Goal: Task Accomplishment & Management: Manage account settings

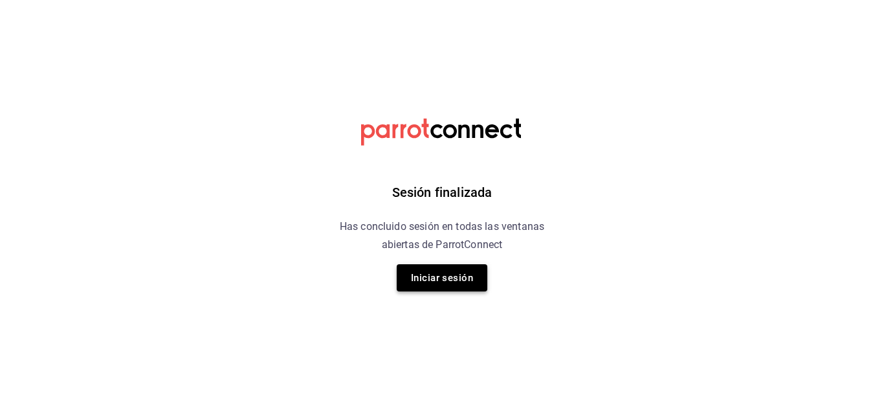
click at [435, 283] on button "Iniciar sesión" at bounding box center [442, 277] width 91 height 27
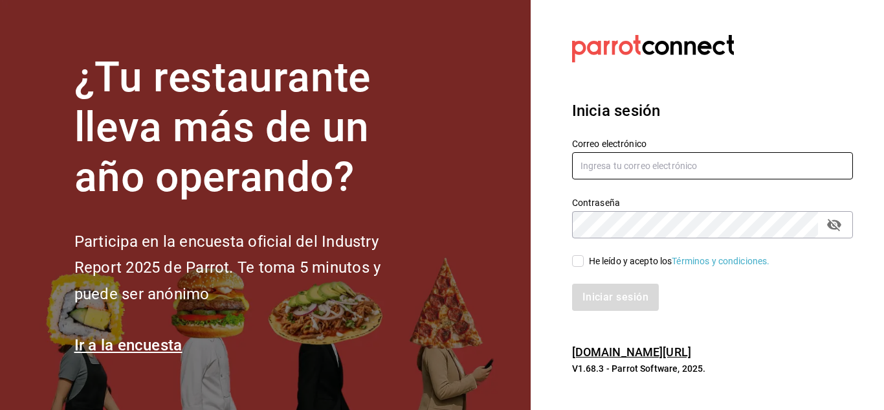
click at [746, 160] on input "text" at bounding box center [712, 165] width 281 height 27
type input "C"
type input "chito.bill@gmail.com"
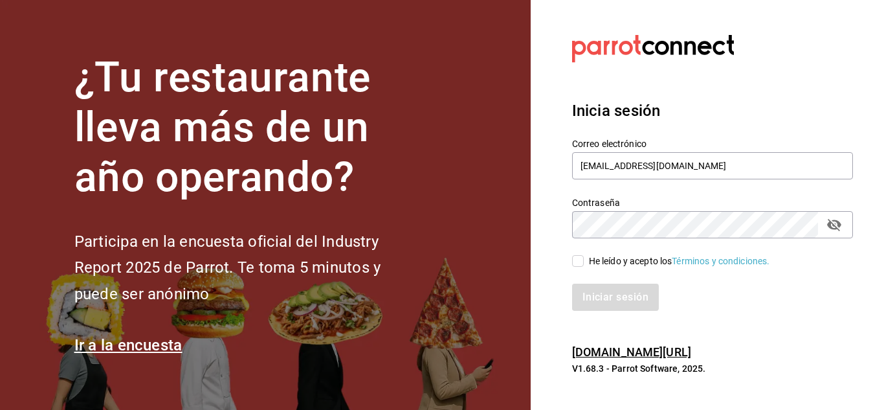
click at [583, 266] on input "He leído y acepto los Términos y condiciones." at bounding box center [578, 261] width 12 height 12
checkbox input "true"
click at [605, 297] on button "Iniciar sesión" at bounding box center [616, 297] width 88 height 27
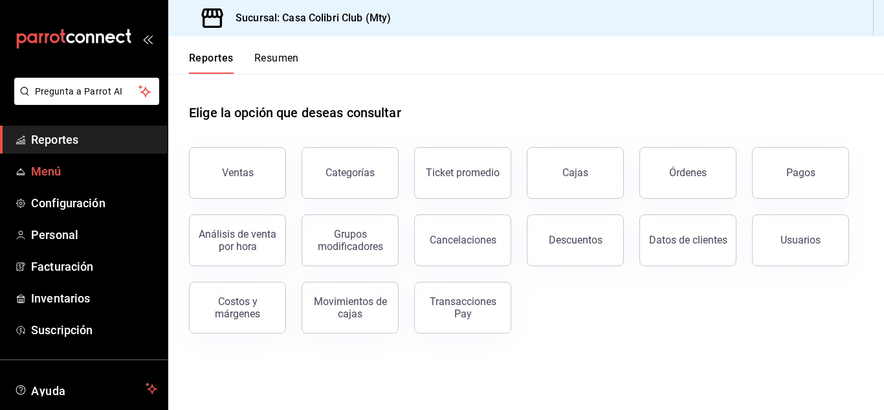
click at [51, 164] on span "Menú" at bounding box center [94, 171] width 126 height 17
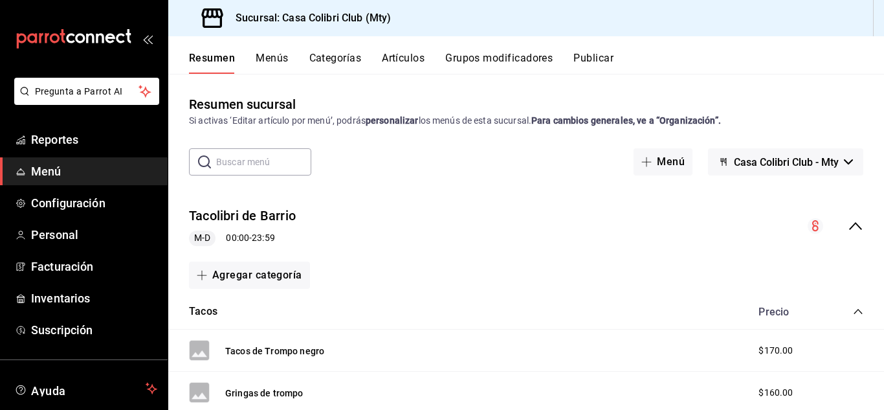
click at [286, 154] on input "text" at bounding box center [263, 162] width 95 height 26
drag, startPoint x: 247, startPoint y: 164, endPoint x: 94, endPoint y: 170, distance: 152.9
click at [94, 170] on div "Pregunta a Parrot AI Reportes Menú Configuración Personal Facturación Inventari…" at bounding box center [442, 205] width 884 height 410
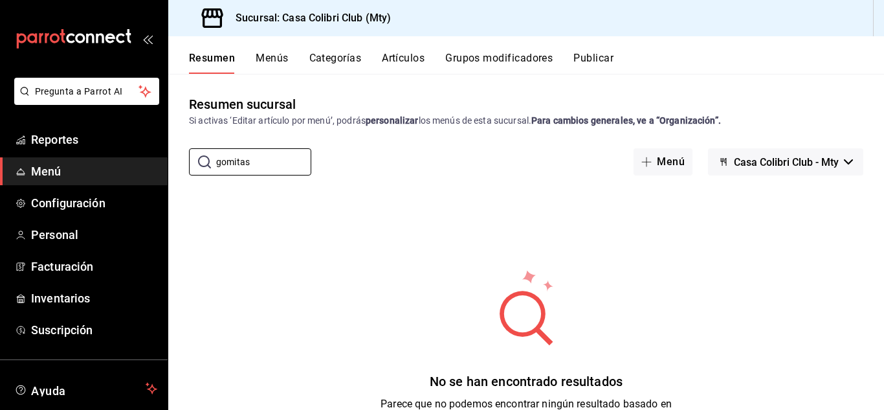
type input "gomitas"
click at [266, 52] on button "Menús" at bounding box center [272, 63] width 32 height 22
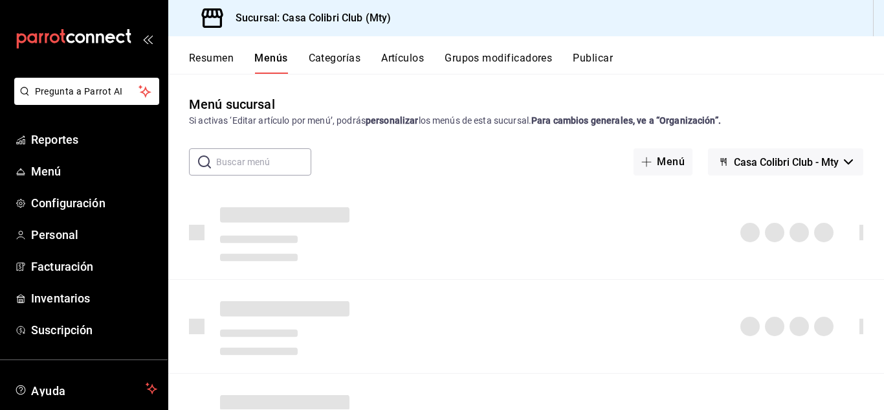
click at [330, 60] on button "Categorías" at bounding box center [335, 63] width 52 height 22
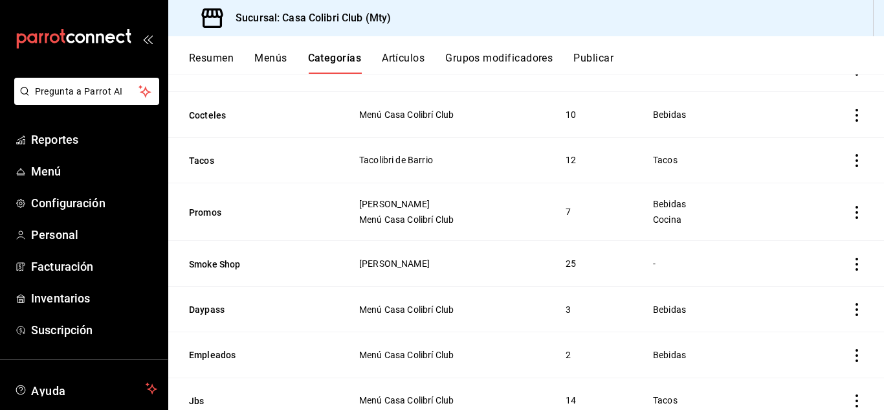
scroll to position [269, 0]
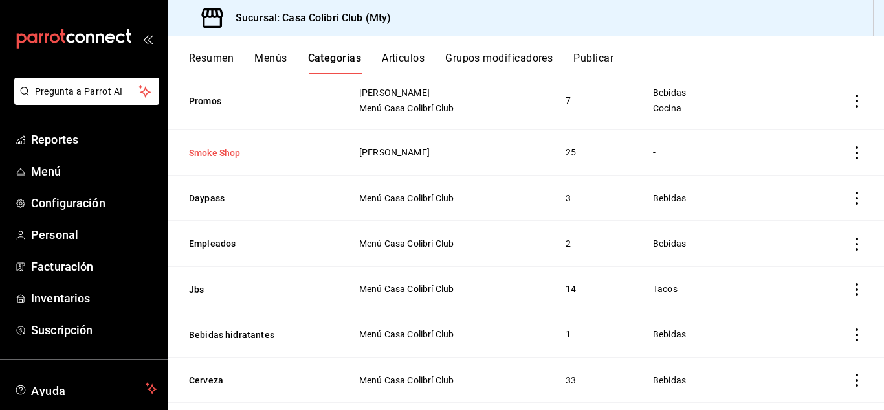
click at [228, 155] on button "Smoke Shop" at bounding box center [253, 152] width 129 height 13
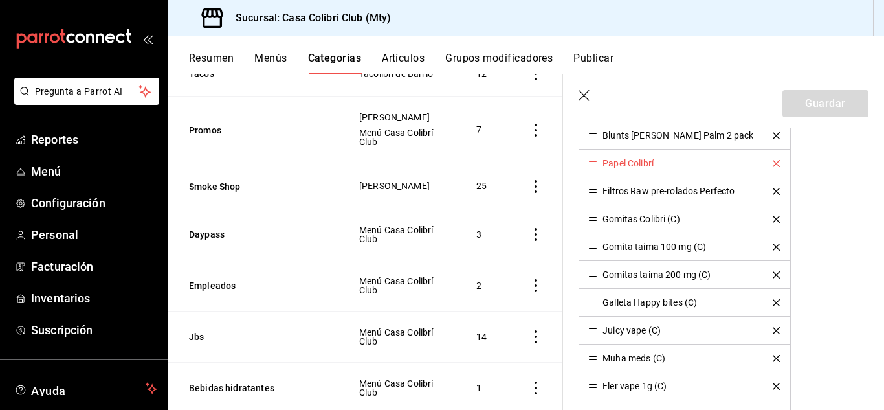
scroll to position [493, 0]
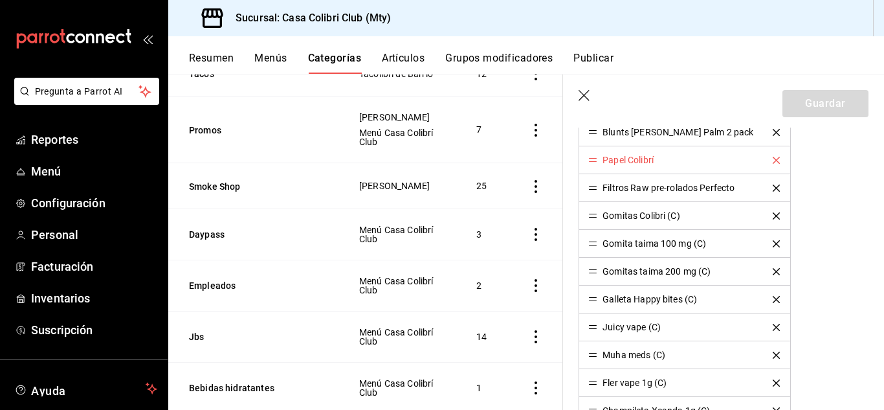
click at [413, 65] on button "Artículos" at bounding box center [403, 63] width 43 height 22
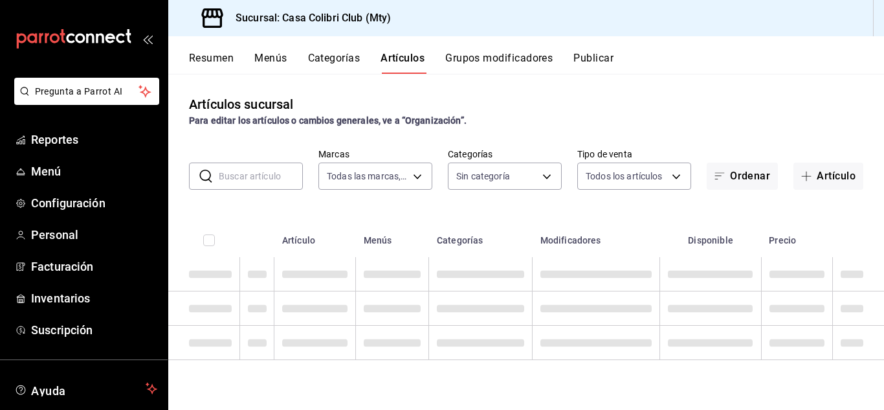
type input "51376f23-c189-4798-a143-22766f9dfc19"
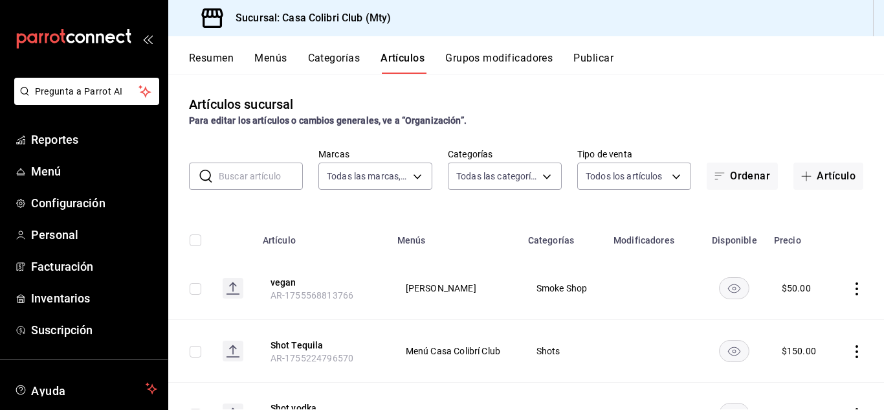
type input "d9c7a848-6a39-49e9-a245-e7d19dcca844,bf07a195-ba52-4a35-bb00-dddd6b084f6a,cd882…"
click at [252, 183] on input "text" at bounding box center [261, 176] width 84 height 26
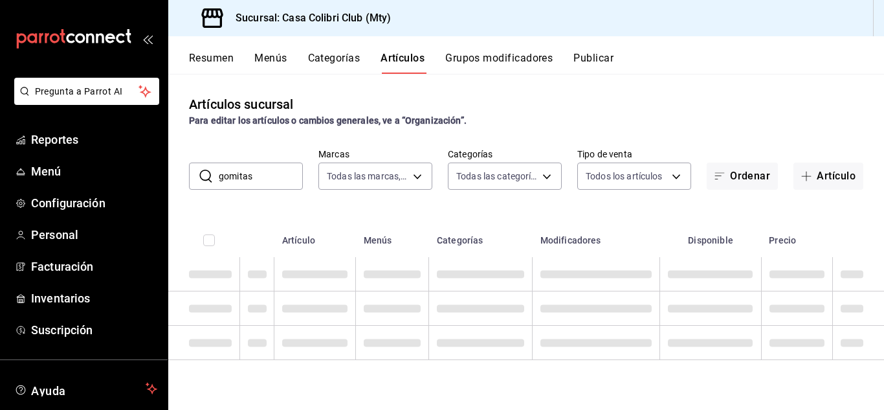
type input "gomitas"
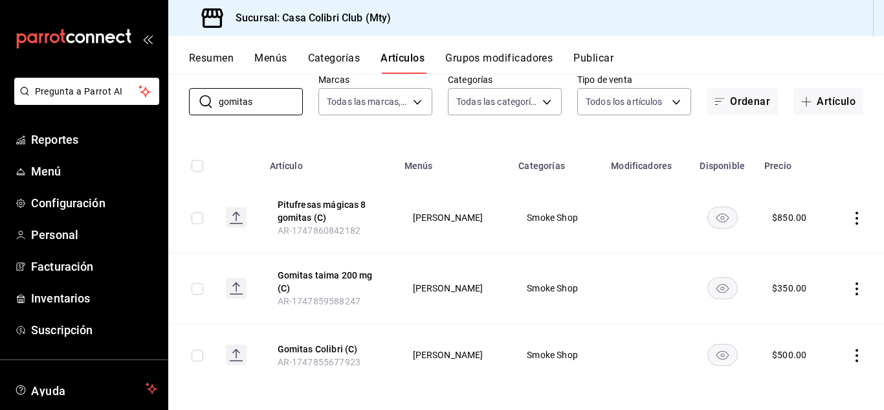
scroll to position [82, 0]
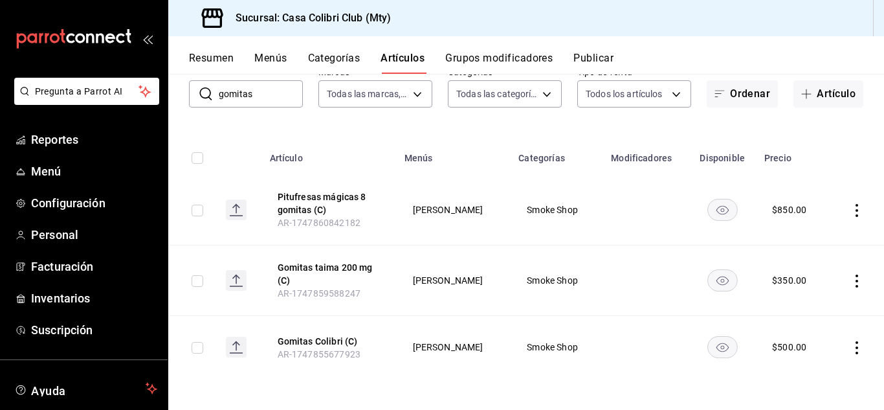
click at [852, 343] on icon "actions" at bounding box center [857, 347] width 13 height 13
click at [828, 324] on li "Editar" at bounding box center [797, 322] width 78 height 27
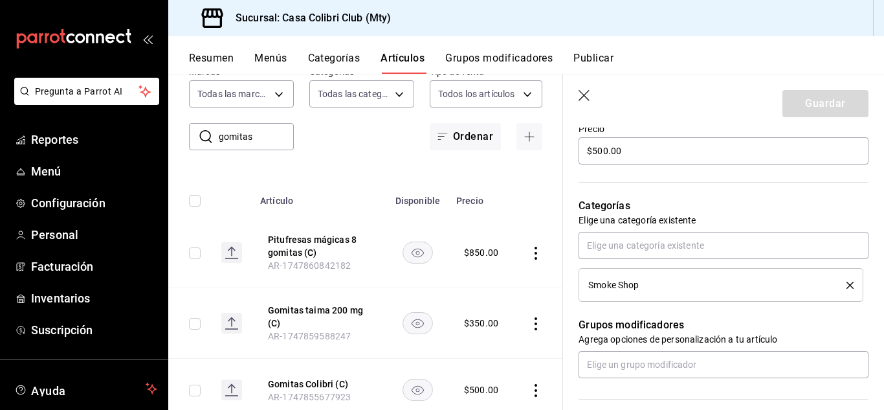
scroll to position [362, 0]
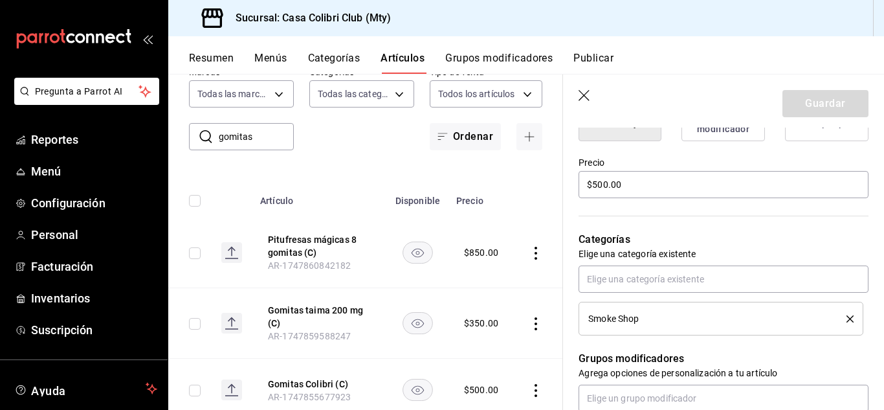
click at [646, 200] on div "Categorías Elige una categoría existente Smoke Shop" at bounding box center [716, 267] width 306 height 135
click at [645, 195] on input "$500.00" at bounding box center [724, 184] width 290 height 27
type textarea "x"
type input "$500.00"
type textarea "x"
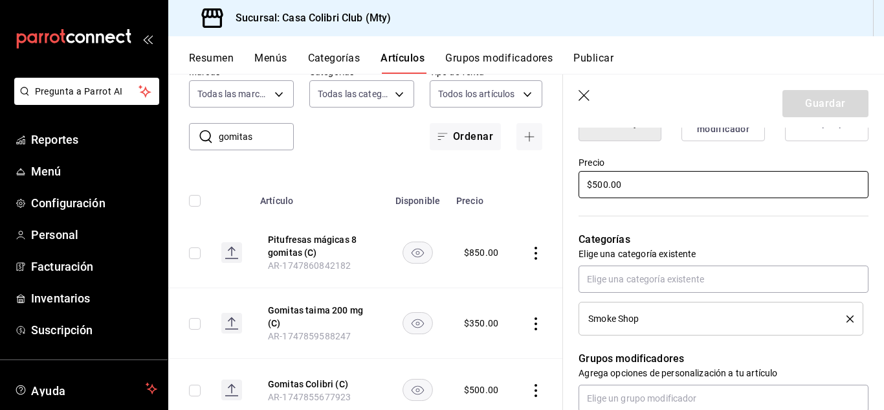
type input "$50.00"
type textarea "x"
type input "$5.00"
type textarea "x"
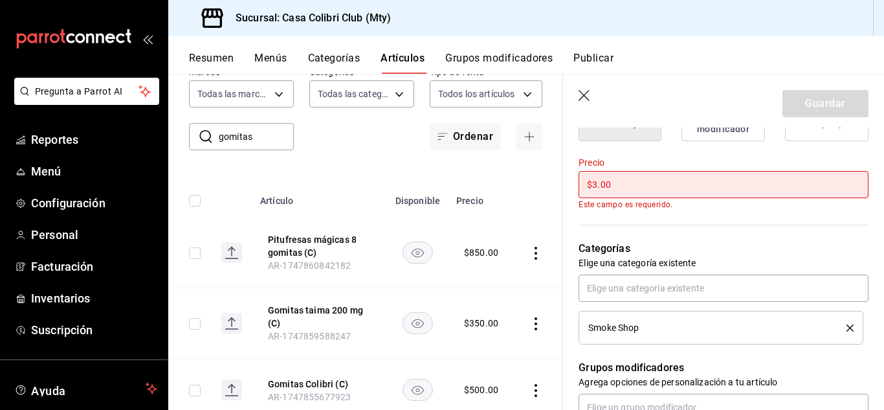
type input "$35.00"
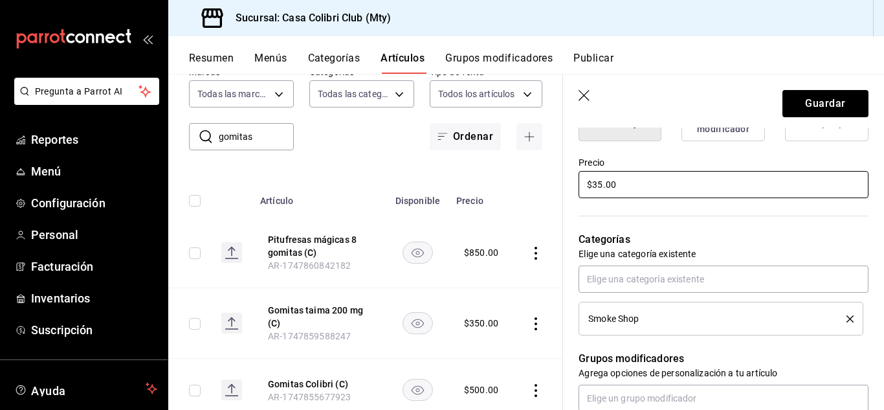
type textarea "x"
type input "$350.00"
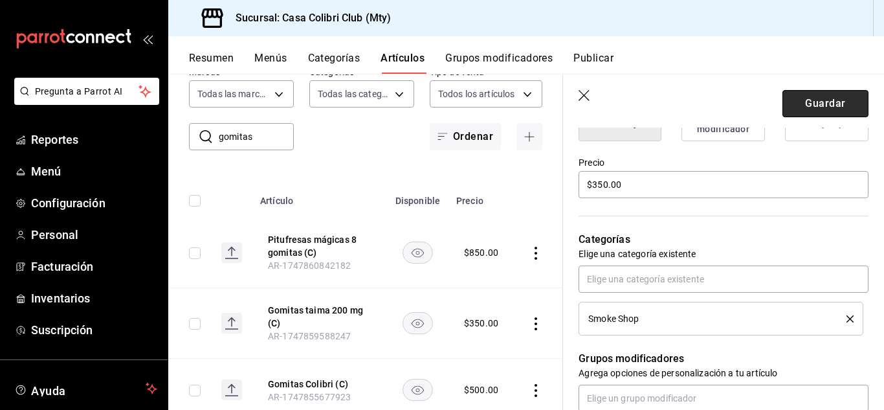
click at [794, 111] on button "Guardar" at bounding box center [826, 103] width 86 height 27
type textarea "x"
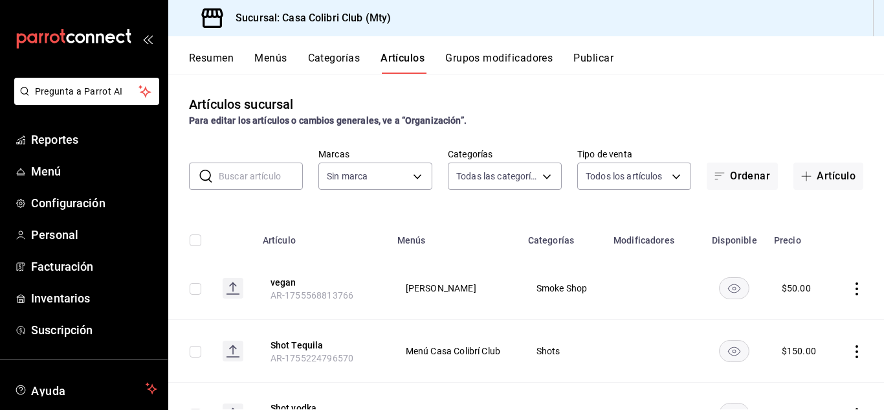
type input "d9c7a848-6a39-49e9-a245-e7d19dcca844,bf07a195-ba52-4a35-bb00-dddd6b084f6a,cd882…"
type input "51376f23-c189-4798-a143-22766f9dfc19"
